Goal: Information Seeking & Learning: Find specific fact

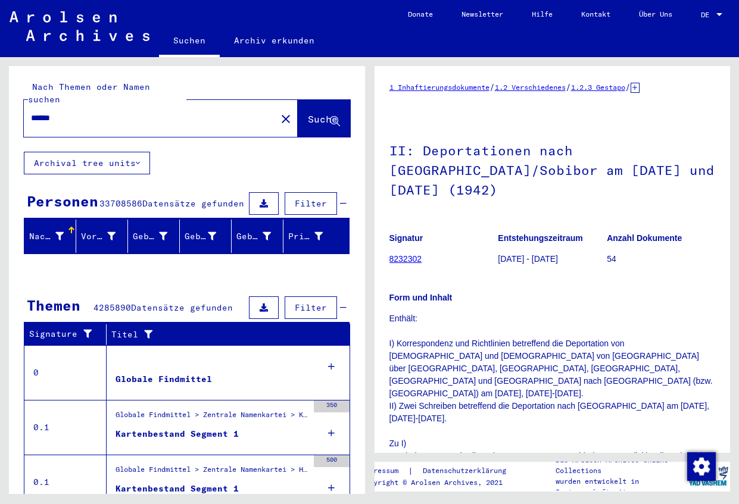
click at [58, 230] on div "Nachname" at bounding box center [46, 236] width 35 height 13
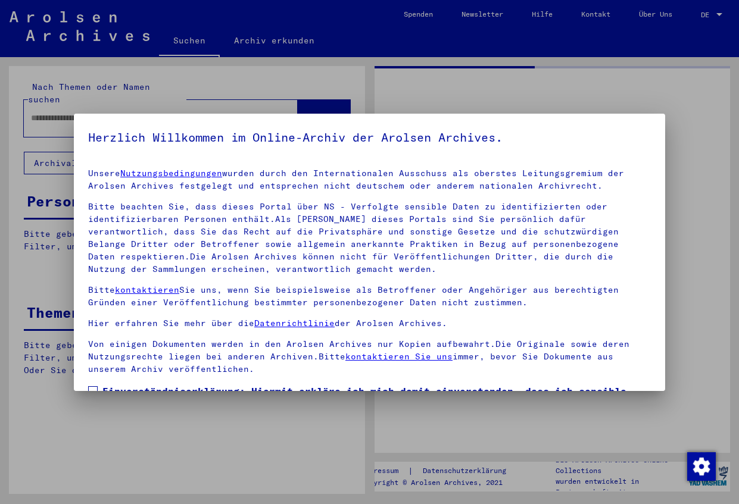
type input "******"
click at [60, 223] on div at bounding box center [369, 252] width 739 height 504
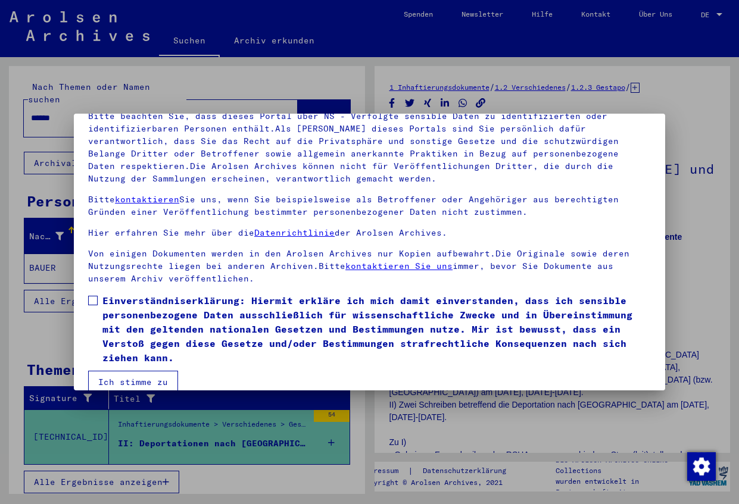
scroll to position [108, 0]
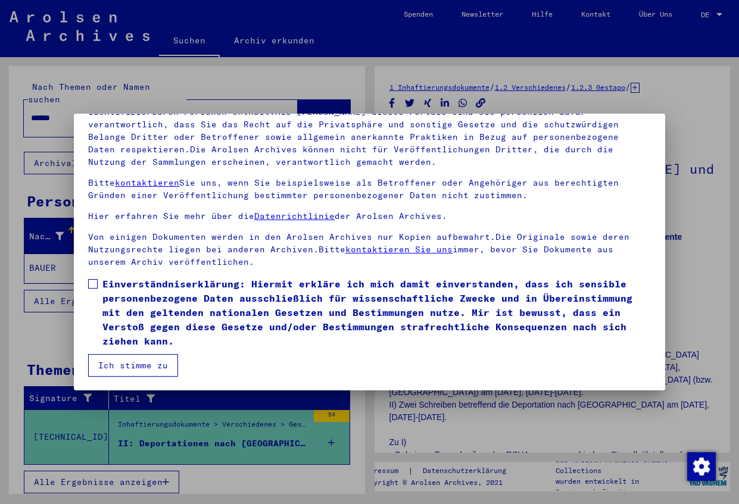
click at [92, 277] on label "Einverständniserklärung: Hiermit erkläre ich mich damit einverstanden, dass ich…" at bounding box center [369, 312] width 563 height 71
click at [124, 364] on button "Ich stimme zu" at bounding box center [133, 365] width 90 height 23
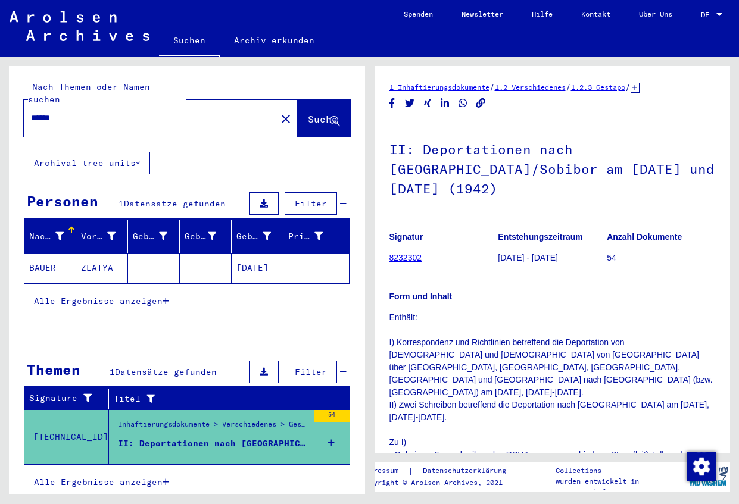
click at [60, 230] on div "Nachname" at bounding box center [46, 236] width 35 height 13
click at [58, 230] on div "Nachname" at bounding box center [46, 236] width 35 height 13
click at [59, 230] on div "Nachname" at bounding box center [46, 236] width 35 height 13
click at [60, 230] on div "Nachname" at bounding box center [46, 236] width 35 height 13
click at [112, 230] on div "Vorname" at bounding box center [98, 236] width 35 height 13
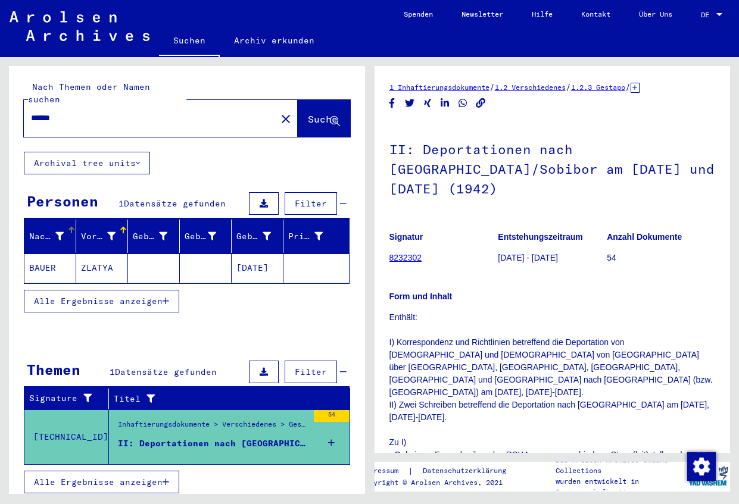
click at [59, 230] on div "Nachname" at bounding box center [46, 236] width 35 height 13
